Goal: Check status: Check status

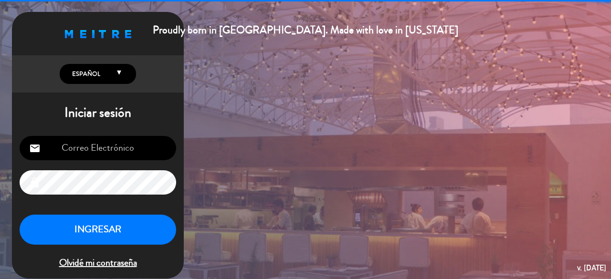
type input "[EMAIL_ADDRESS][DOMAIN_NAME]"
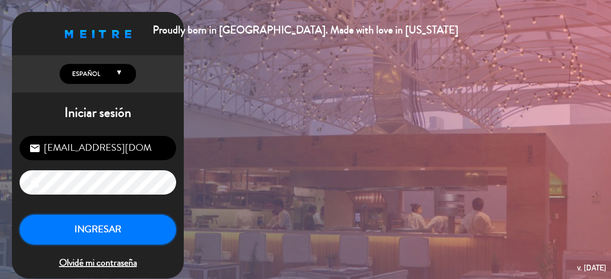
drag, startPoint x: 142, startPoint y: 229, endPoint x: 154, endPoint y: 228, distance: 11.5
click at [154, 228] on button "INGRESAR" at bounding box center [98, 230] width 157 height 30
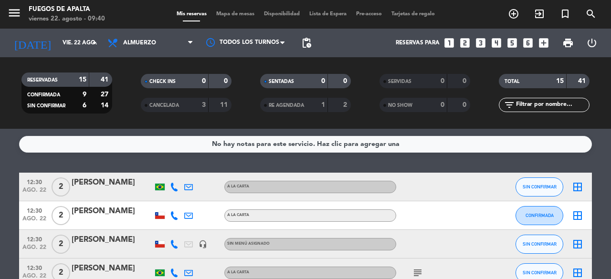
click at [149, 128] on div "RESERVADAS 15 41 CONFIRMADA 9 27 SIN CONFIRMAR 6 14 CHECK INS 0 0 CANCELADA 3 1…" at bounding box center [305, 93] width 611 height 72
click at [611, 168] on div "No hay notas para este servicio. Haz clic para agregar una 12:30 [DATE] 2 [PERS…" at bounding box center [305, 204] width 611 height 150
click at [417, 271] on icon "subject" at bounding box center [417, 272] width 11 height 11
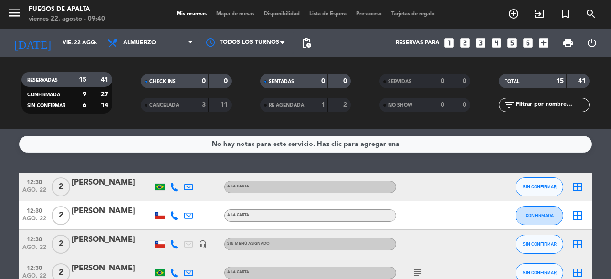
click at [417, 271] on icon "subject" at bounding box center [417, 272] width 11 height 11
click at [243, 163] on div "No hay notas para este servicio. Haz clic para agregar una 12:30 [DATE] 2 [PERS…" at bounding box center [305, 204] width 611 height 150
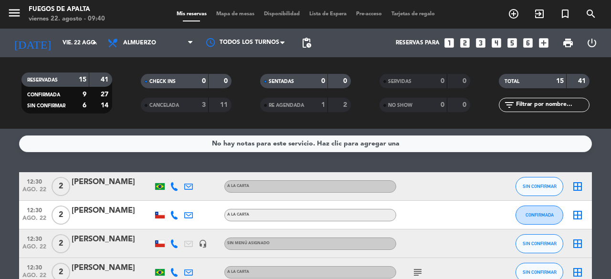
scroll to position [45, 0]
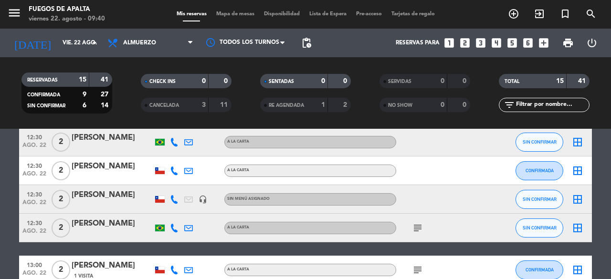
click at [411, 230] on span "subject" at bounding box center [418, 228] width 14 height 11
click at [415, 230] on icon "subject" at bounding box center [417, 228] width 11 height 11
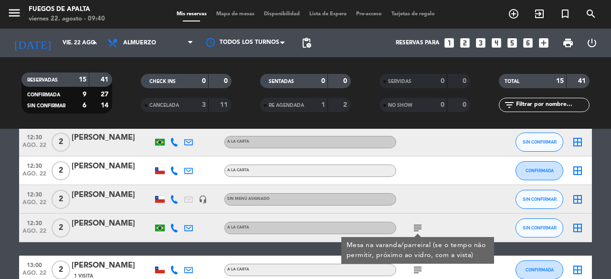
click at [415, 230] on icon "subject" at bounding box center [417, 228] width 11 height 11
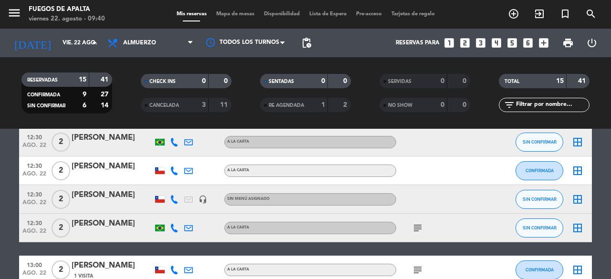
click at [415, 265] on icon "subject" at bounding box center [417, 270] width 11 height 11
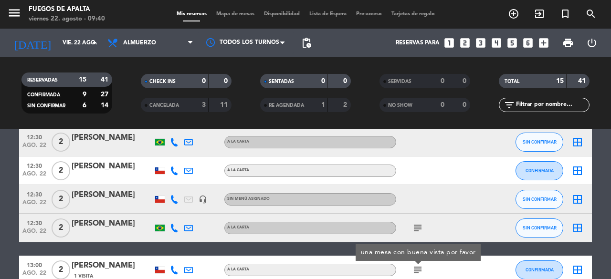
click at [415, 265] on icon "subject" at bounding box center [417, 270] width 11 height 11
